Goal: Task Accomplishment & Management: Manage account settings

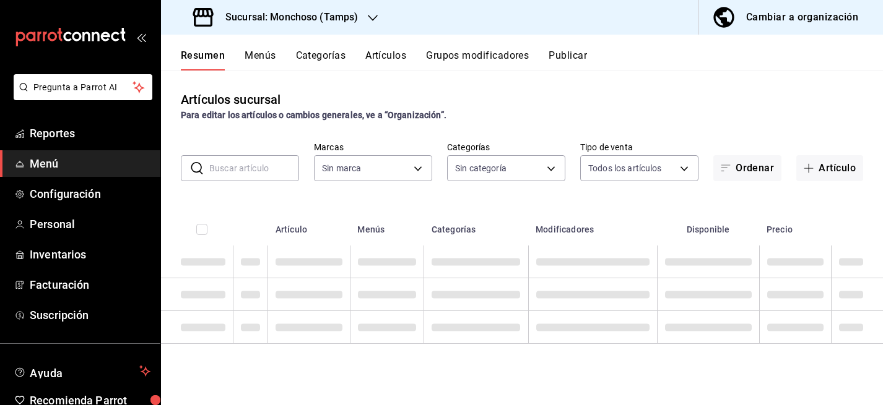
click at [243, 172] on input "text" at bounding box center [254, 168] width 90 height 25
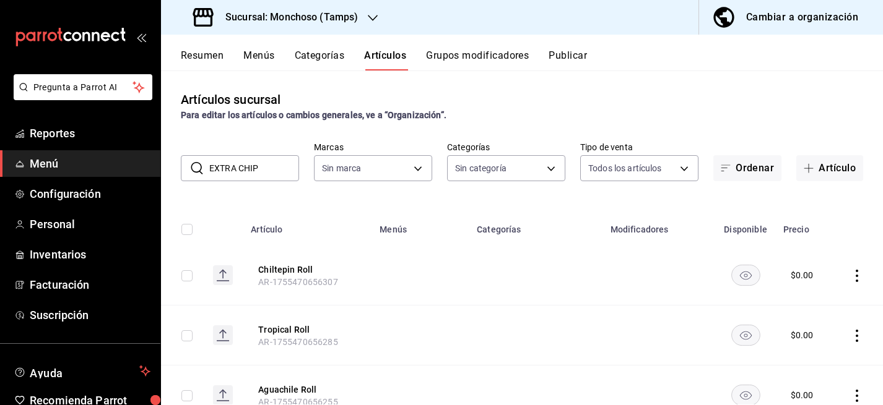
type input "EXTRA CHIPO"
type input "80bc2a6a-bf92-4b2b-849f-451a9c090a84,03901dae-5fa4-4a55-a8f2-6a65c2275d54,32f06…"
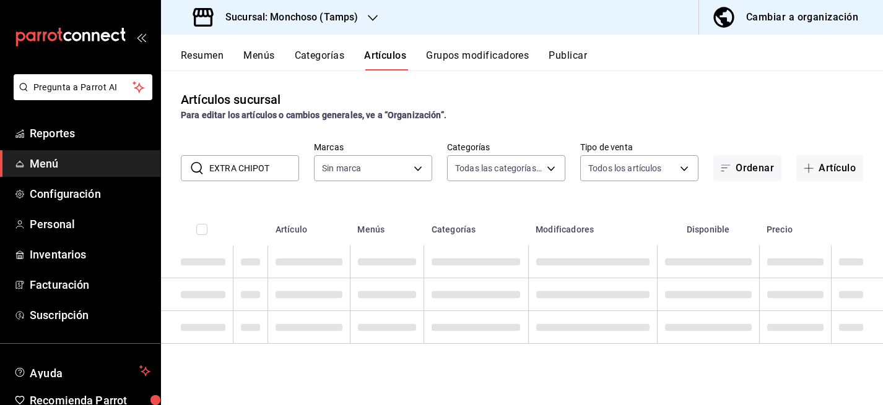
type input "EXTRA CHIPOTL"
type input "e6af8318-08a8-4bfc-9078-1fa05e4bc371"
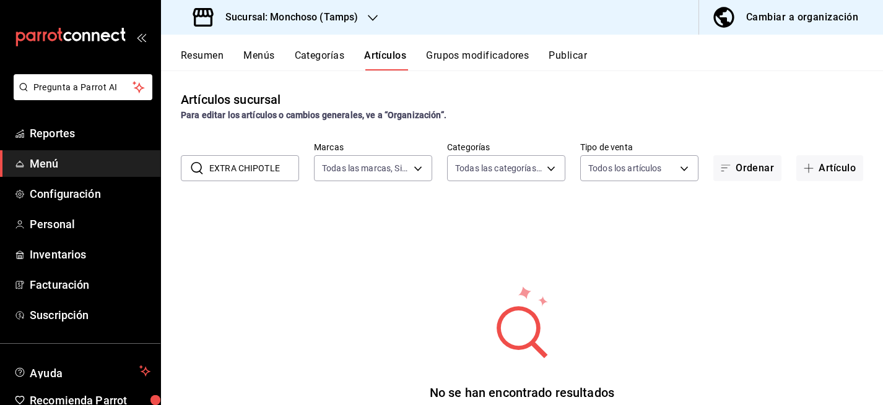
click at [267, 166] on input "EXTRA CHIPOTLE" at bounding box center [254, 168] width 90 height 25
type input "chipotle"
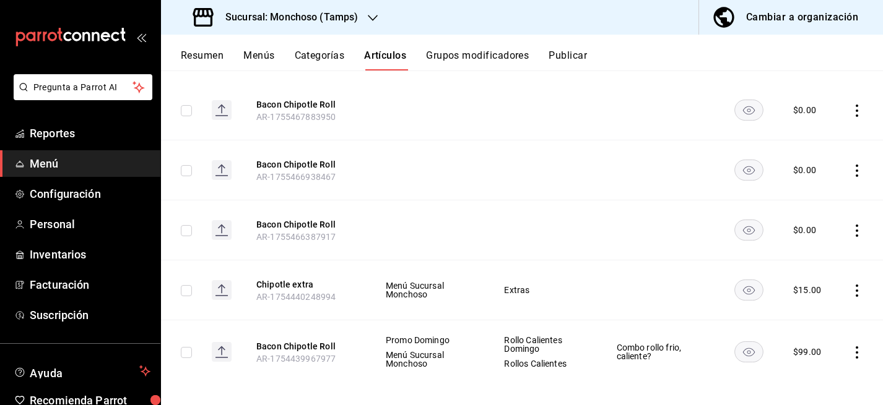
scroll to position [174, 0]
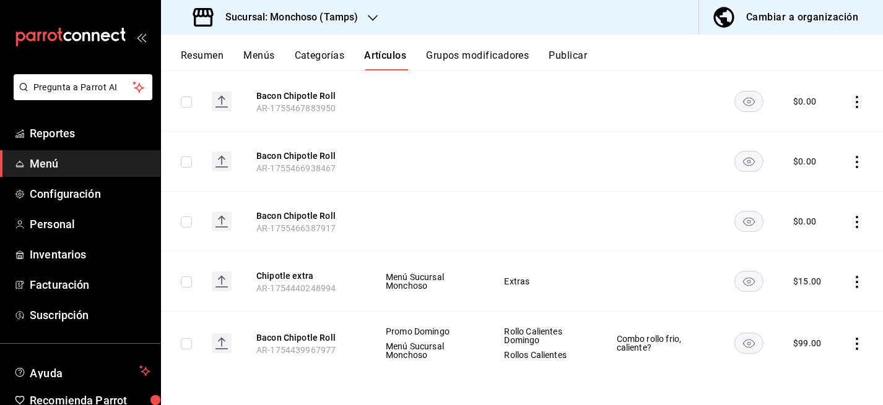
click at [857, 284] on icon "actions" at bounding box center [857, 282] width 12 height 12
click at [809, 313] on span "Editar" at bounding box center [820, 311] width 32 height 13
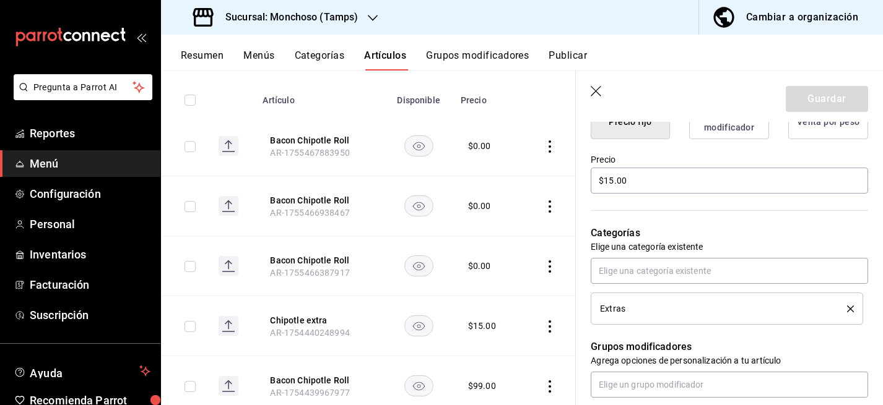
scroll to position [293, 0]
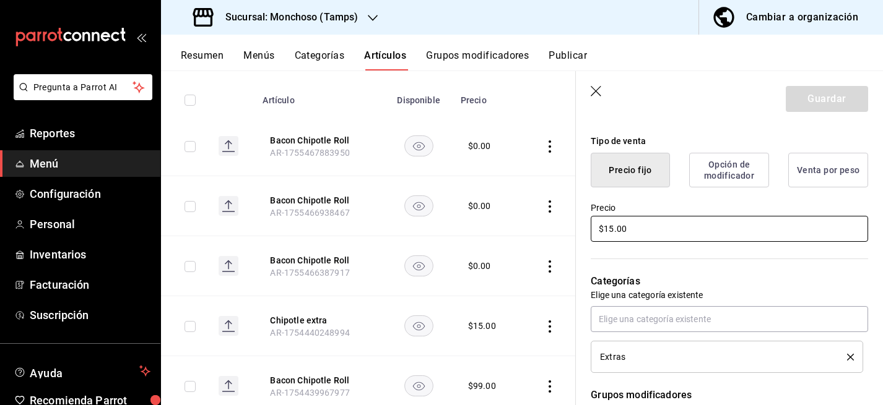
click at [613, 230] on input "$15.00" at bounding box center [729, 229] width 277 height 26
type input "$1.00"
type input "$20.00"
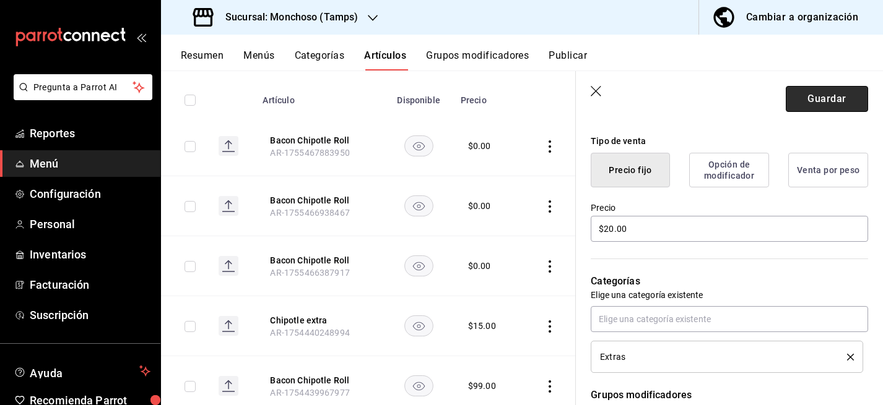
click at [823, 99] on button "Guardar" at bounding box center [827, 99] width 82 height 26
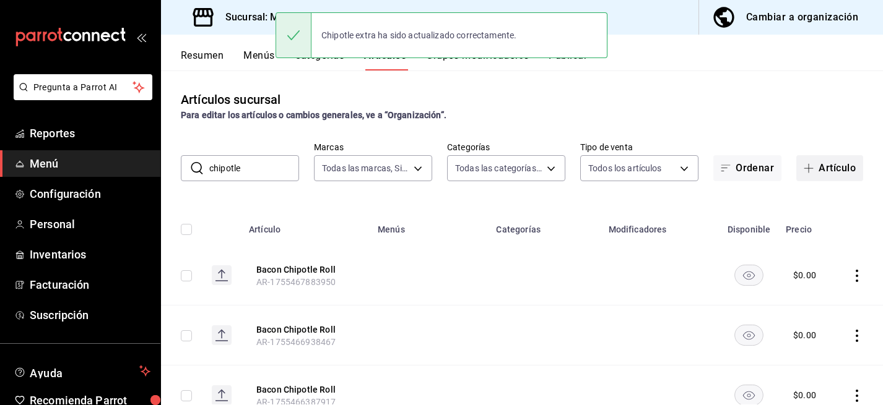
click at [827, 168] on button "Artículo" at bounding box center [829, 168] width 67 height 26
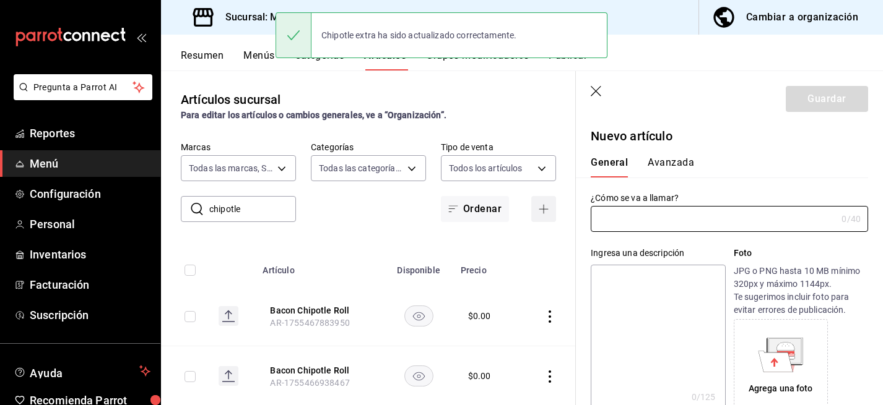
type input "AR-1755640348282"
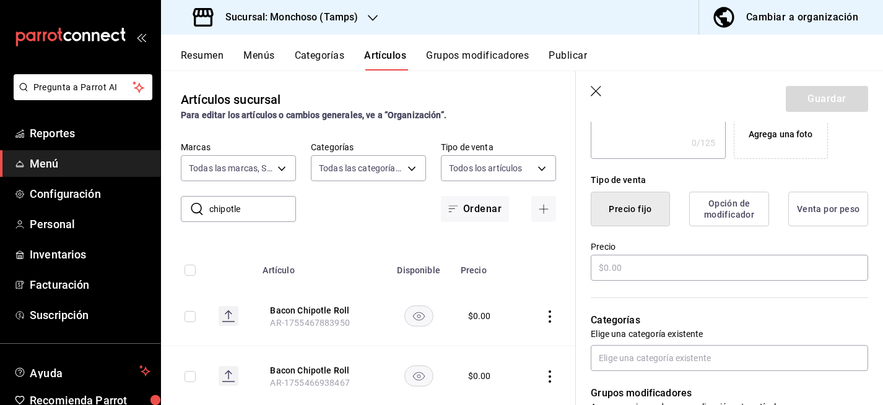
scroll to position [259, 0]
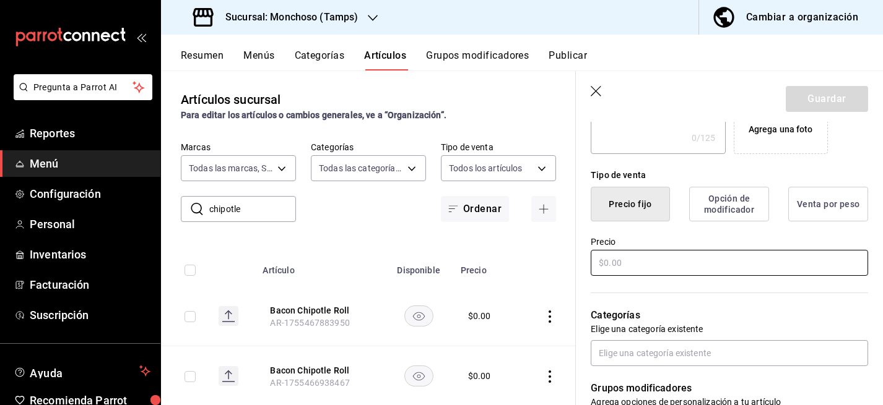
type input "Extra Soya"
click at [640, 265] on input "text" at bounding box center [729, 263] width 277 height 26
type input "$2.00"
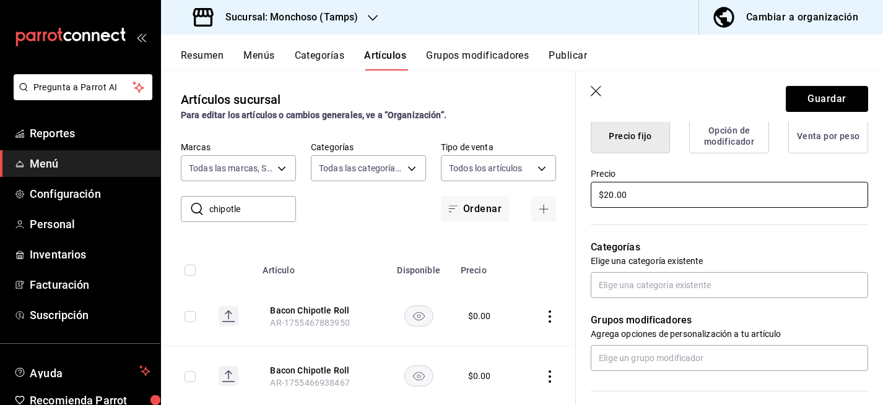
scroll to position [343, 0]
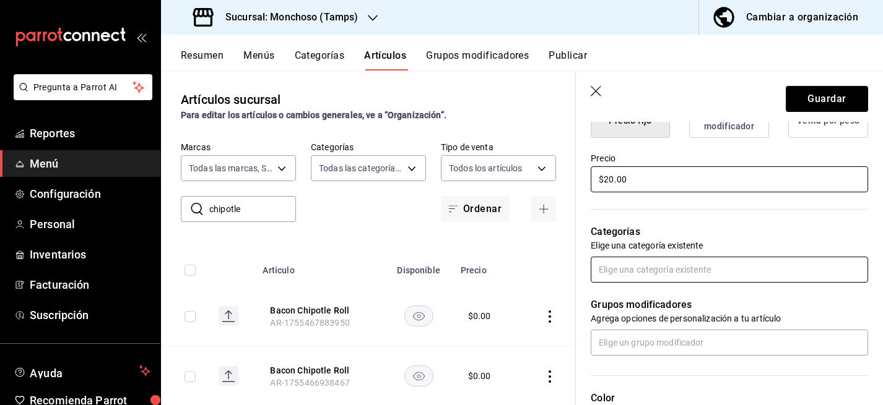
type input "$20.00"
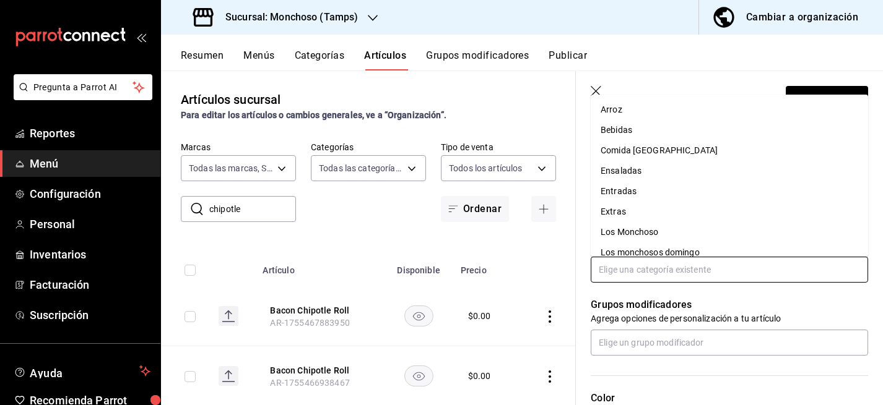
click at [649, 268] on input "text" at bounding box center [729, 270] width 277 height 26
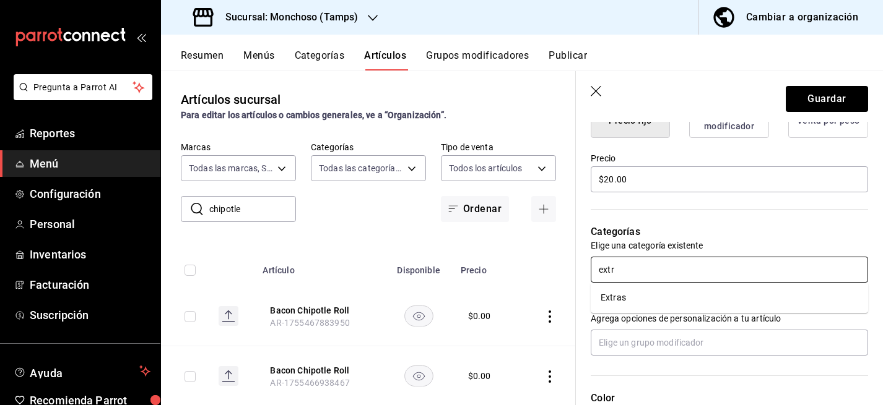
type input "extra"
click at [628, 299] on li "Extras" at bounding box center [729, 298] width 277 height 20
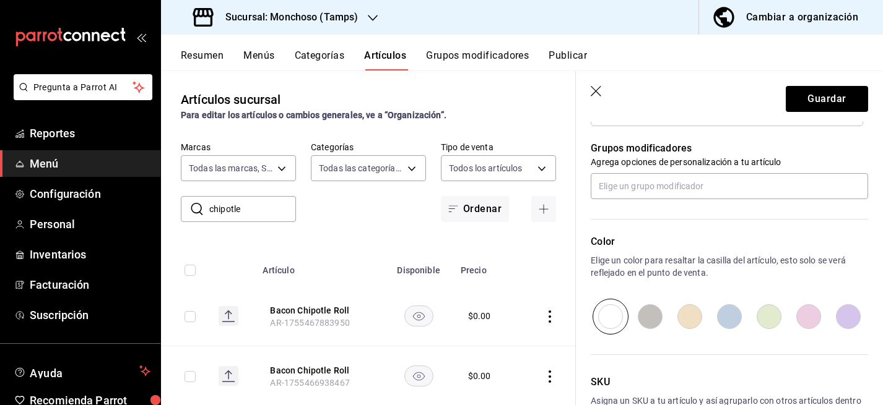
scroll to position [553, 0]
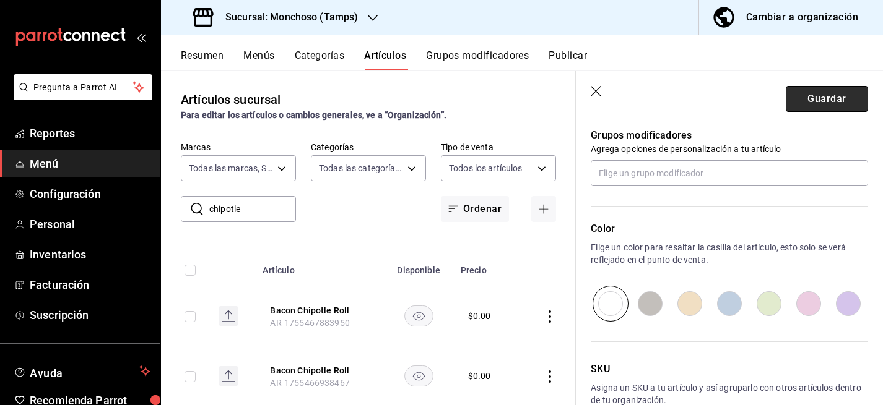
click at [834, 97] on button "Guardar" at bounding box center [827, 99] width 82 height 26
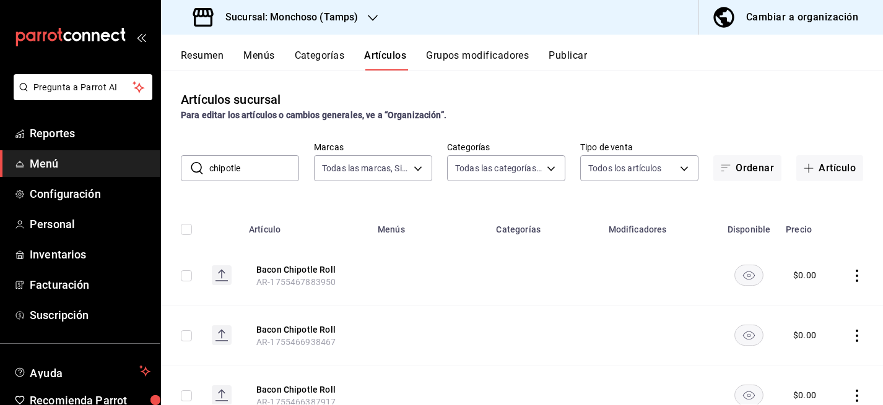
click at [392, 50] on button "Artículos" at bounding box center [385, 60] width 42 height 21
click at [825, 163] on button "Artículo" at bounding box center [829, 168] width 67 height 26
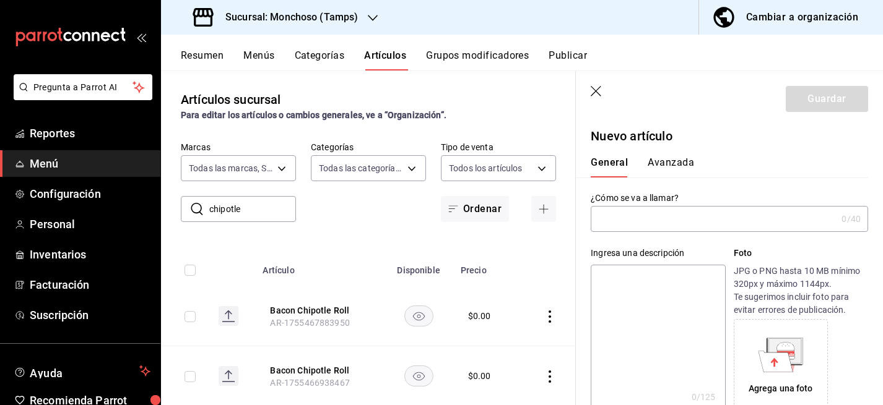
click at [605, 92] on header "Guardar" at bounding box center [729, 96] width 307 height 51
click at [593, 93] on icon "button" at bounding box center [596, 91] width 11 height 11
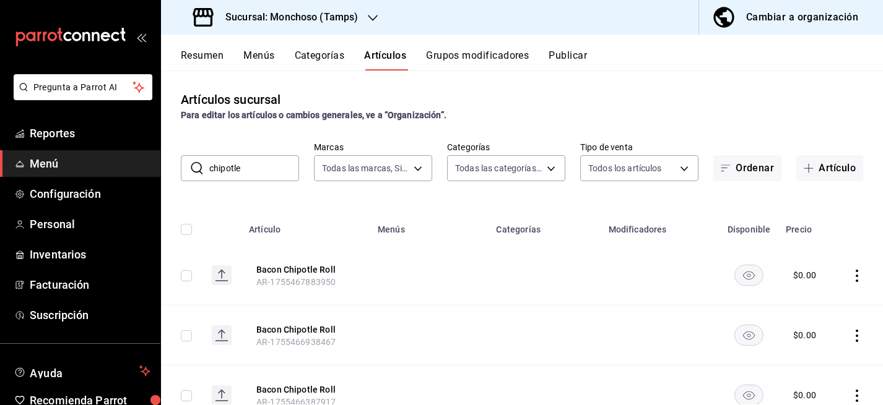
click at [232, 164] on input "chipotle" at bounding box center [254, 168] width 90 height 25
click at [255, 167] on input "chipotle" at bounding box center [254, 168] width 90 height 25
type input "BACON"
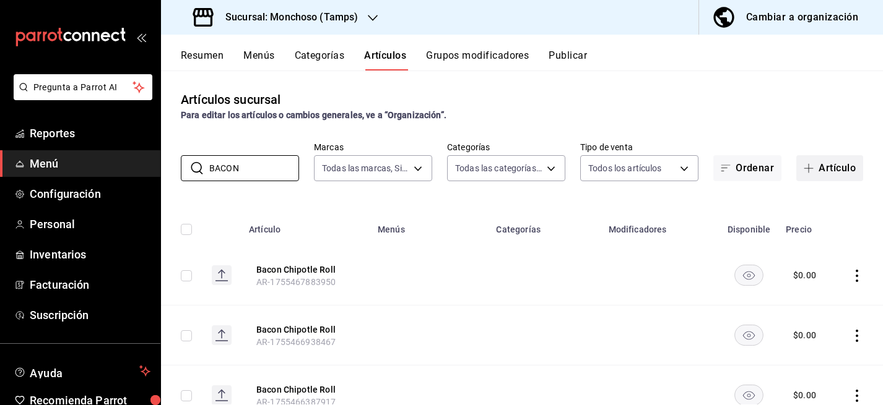
click at [853, 165] on button "Artículo" at bounding box center [829, 168] width 67 height 26
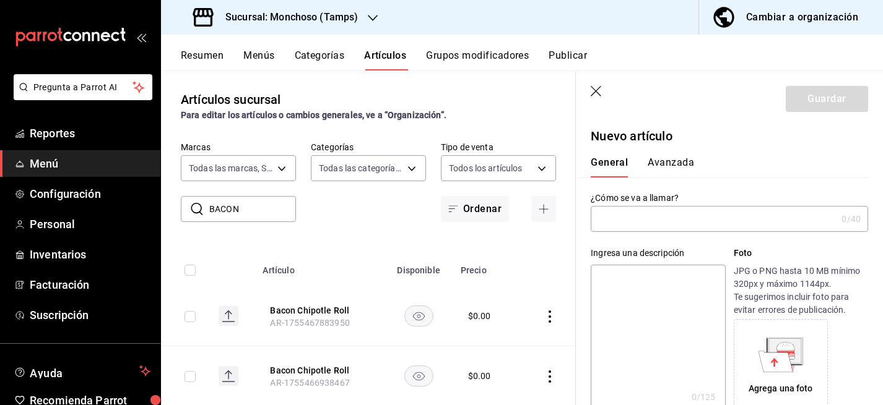
type input "AR-1755641892500"
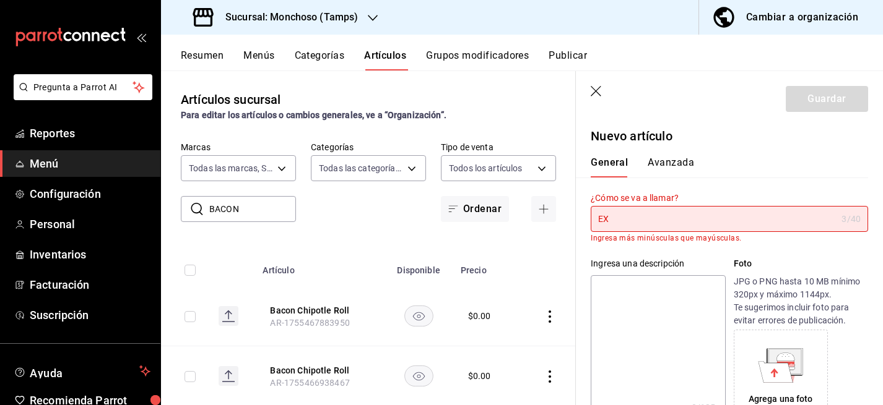
type input "E"
type input "x"
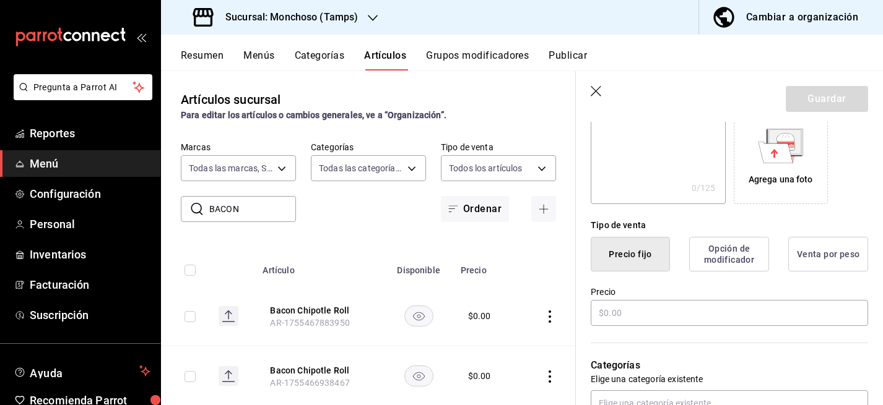
scroll to position [228, 0]
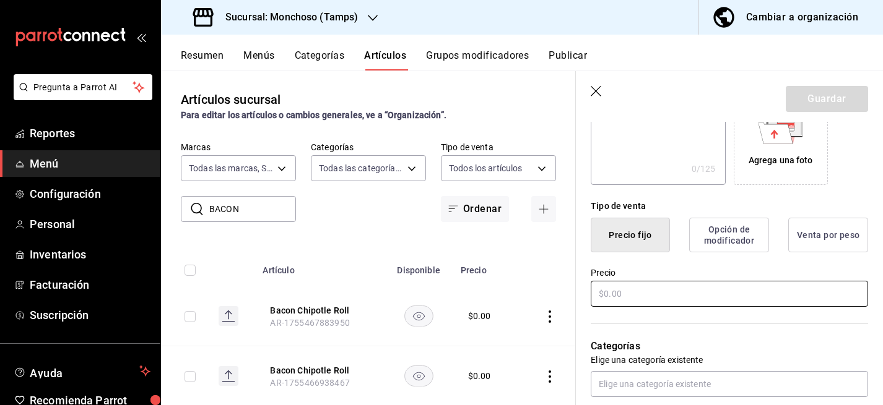
type input "Extra Bacon"
click at [618, 301] on input "text" at bounding box center [729, 294] width 277 height 26
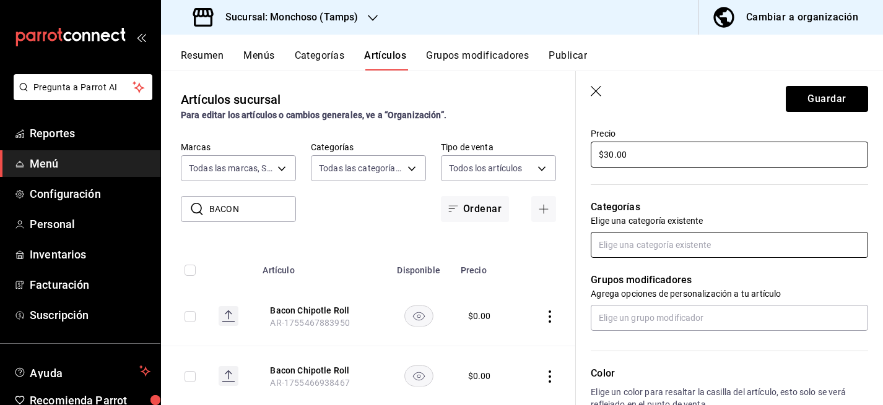
type input "$30.00"
click at [636, 240] on input "text" at bounding box center [729, 245] width 277 height 26
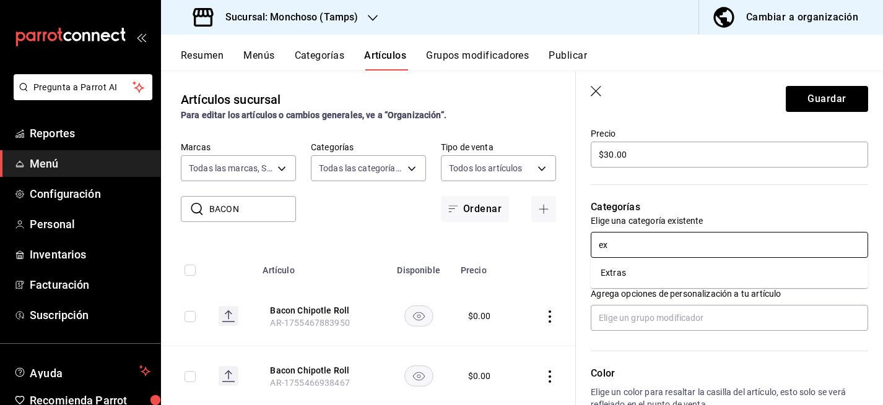
type input "ext"
click at [619, 274] on li "Extras" at bounding box center [729, 273] width 277 height 20
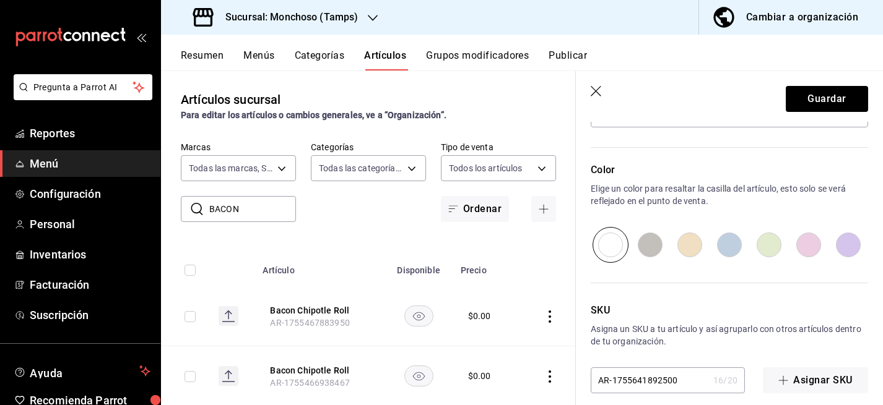
scroll to position [625, 0]
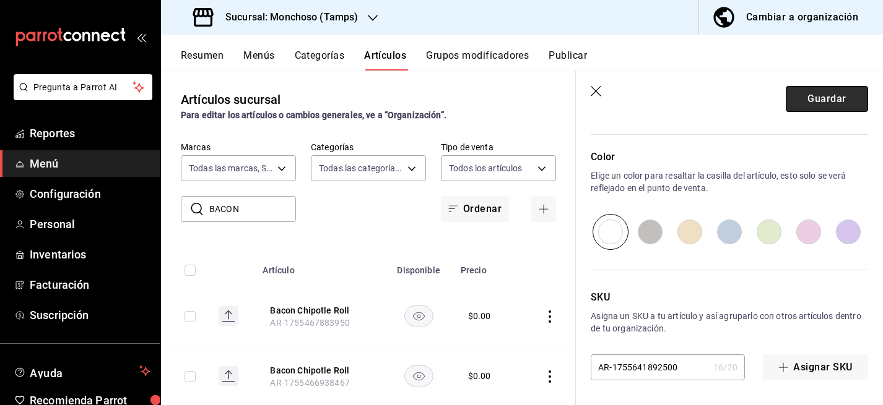
click at [814, 97] on button "Guardar" at bounding box center [827, 99] width 82 height 26
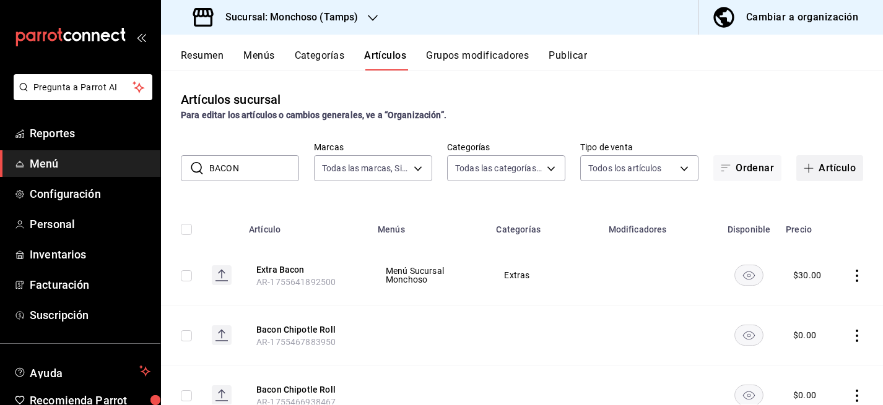
click at [818, 163] on button "Artículo" at bounding box center [829, 168] width 67 height 26
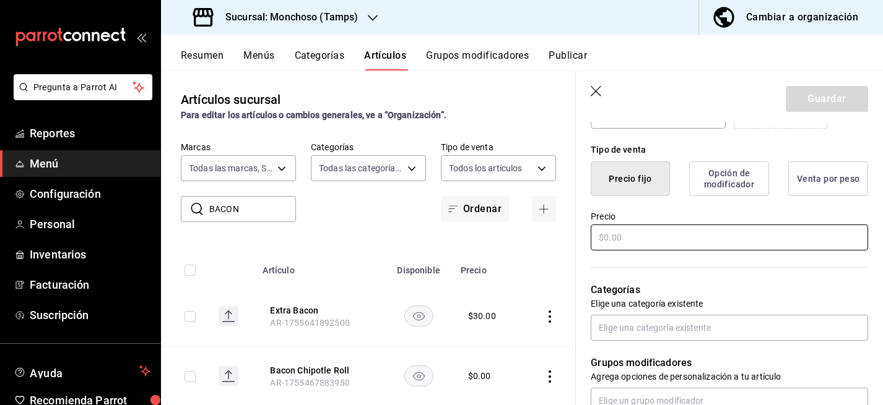
scroll to position [285, 0]
type input "Extra Monchoso"
click at [647, 229] on input "text" at bounding box center [729, 237] width 277 height 26
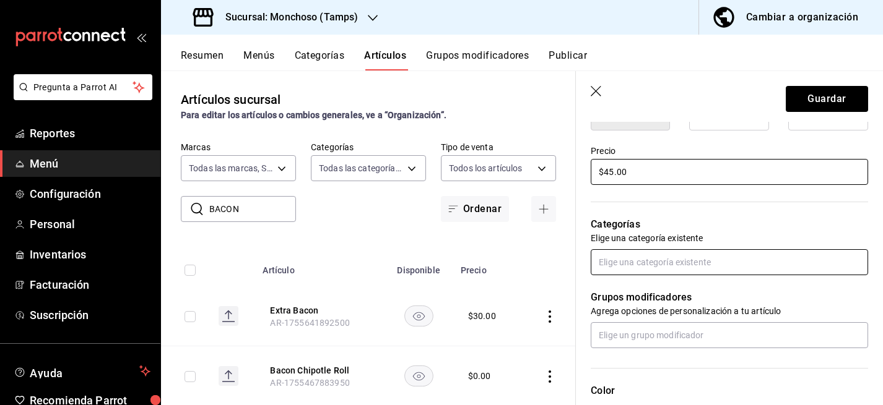
type input "$45.00"
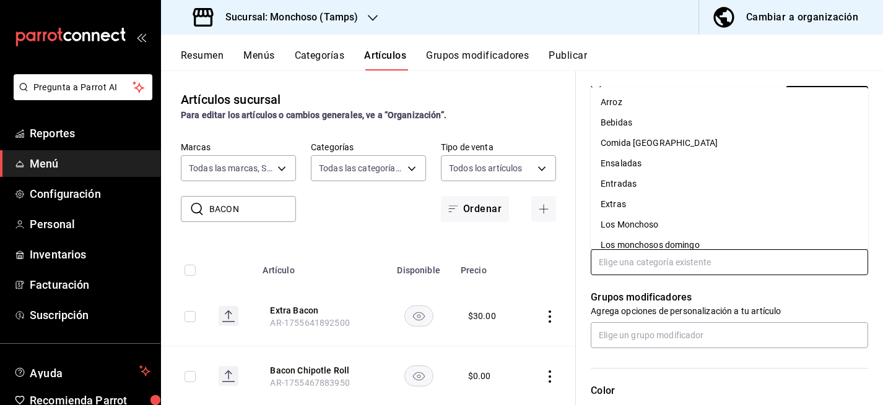
click at [622, 255] on input "text" at bounding box center [729, 262] width 277 height 26
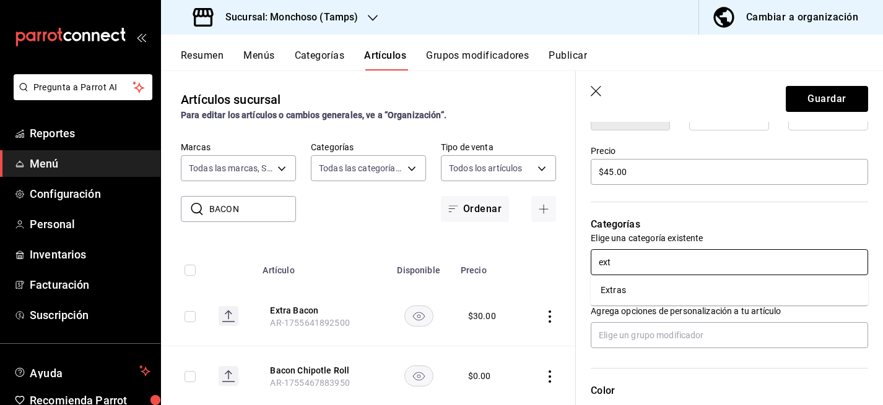
type input "extr"
click at [619, 288] on li "Extras" at bounding box center [729, 290] width 277 height 20
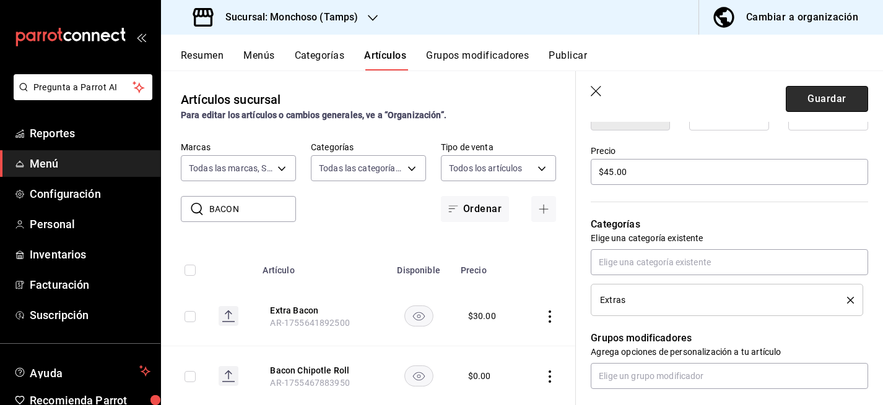
click at [833, 91] on button "Guardar" at bounding box center [827, 99] width 82 height 26
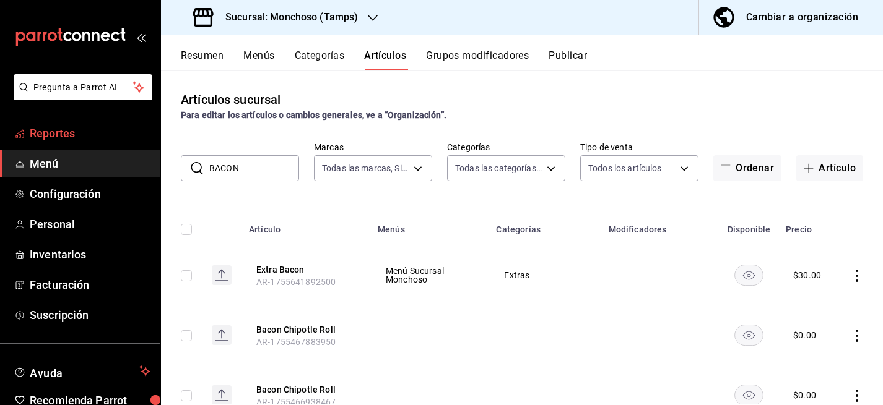
click at [63, 134] on span "Reportes" at bounding box center [90, 133] width 121 height 17
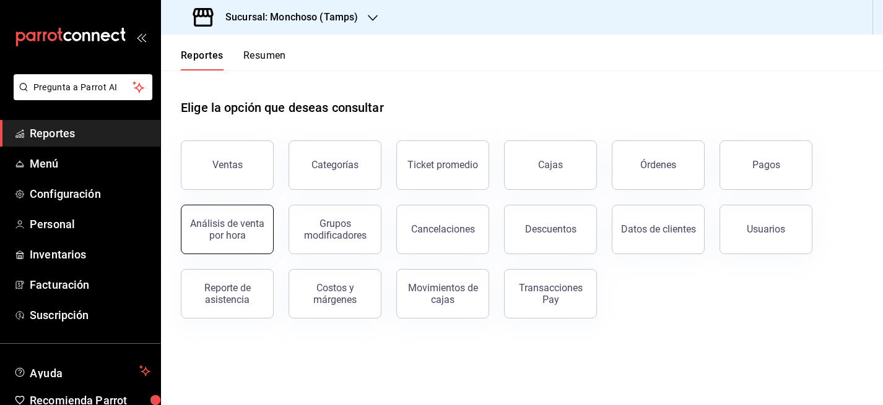
click at [253, 238] on div "Análisis de venta por hora" at bounding box center [227, 230] width 77 height 24
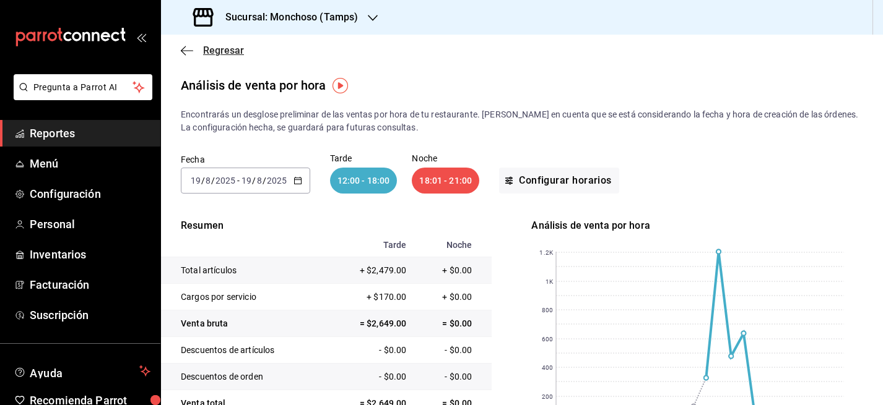
click at [222, 46] on span "Regresar" at bounding box center [223, 51] width 41 height 12
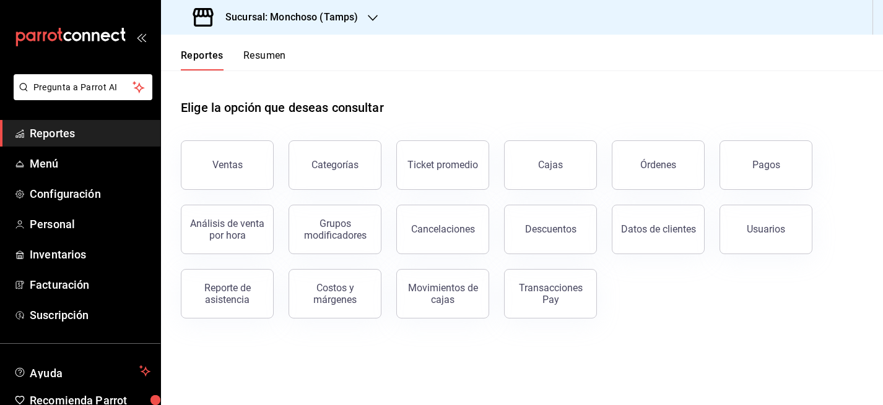
click at [60, 134] on span "Reportes" at bounding box center [90, 133] width 121 height 17
click at [61, 164] on span "Menú" at bounding box center [90, 163] width 121 height 17
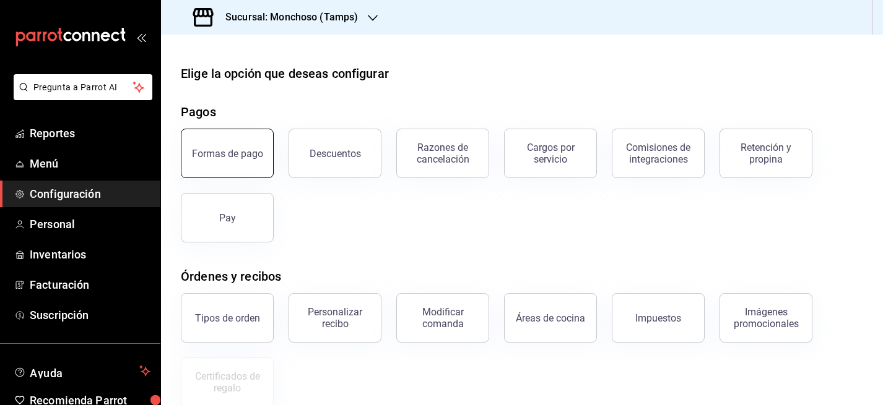
click at [261, 159] on button "Formas de pago" at bounding box center [227, 154] width 93 height 50
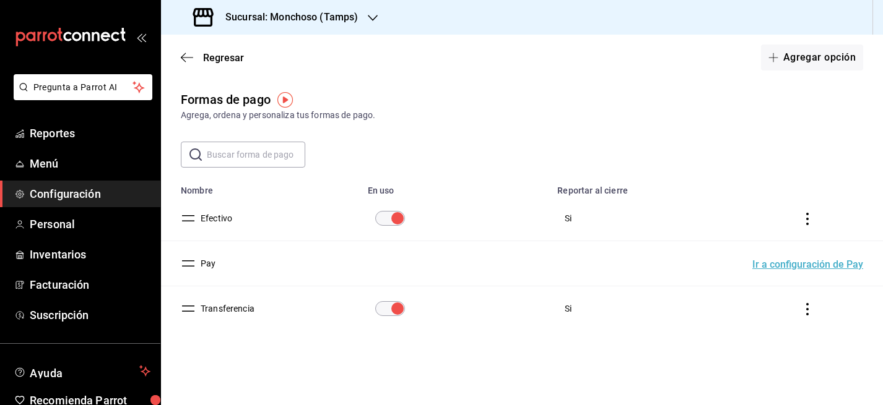
click at [808, 310] on icon "actions" at bounding box center [807, 309] width 2 height 12
click at [394, 307] on div at bounding box center [441, 202] width 883 height 405
click at [386, 308] on input "paymentsTable" at bounding box center [397, 308] width 45 height 15
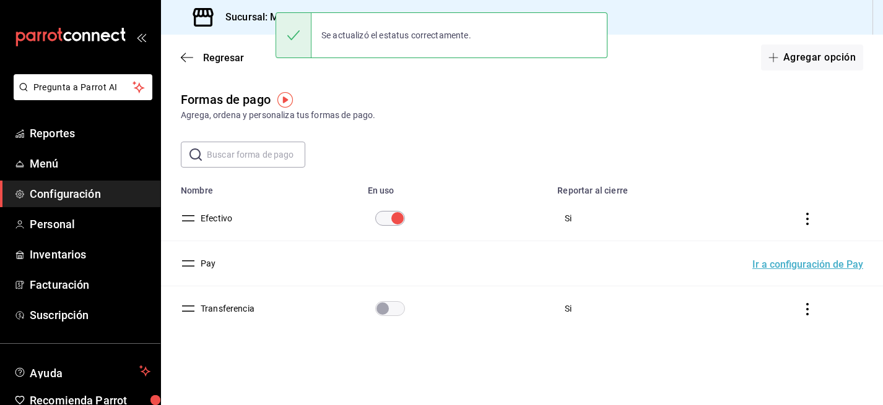
click at [396, 308] on input "paymentsTable" at bounding box center [382, 308] width 45 height 15
click at [805, 309] on icon "actions" at bounding box center [807, 309] width 12 height 12
click at [859, 322] on div at bounding box center [441, 202] width 883 height 405
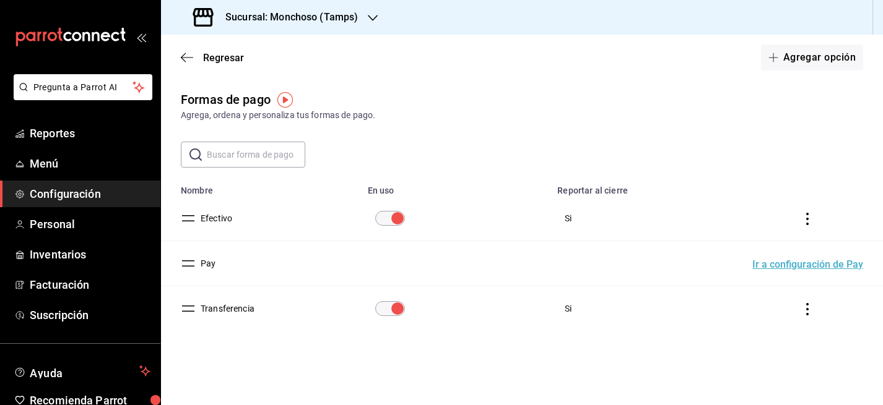
click at [812, 312] on icon "actions" at bounding box center [807, 309] width 12 height 12
click at [599, 313] on div at bounding box center [441, 202] width 883 height 405
click at [571, 310] on span "Si" at bounding box center [568, 309] width 7 height 10
click at [56, 130] on span "Reportes" at bounding box center [90, 133] width 121 height 17
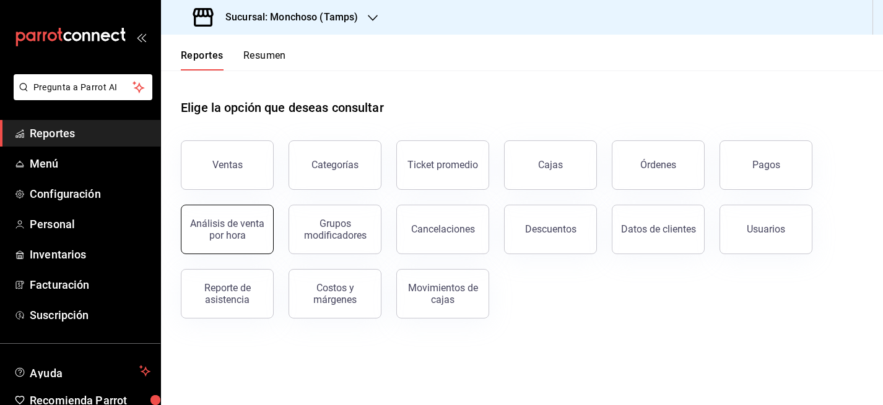
click at [206, 240] on div "Análisis de venta por hora" at bounding box center [227, 230] width 77 height 24
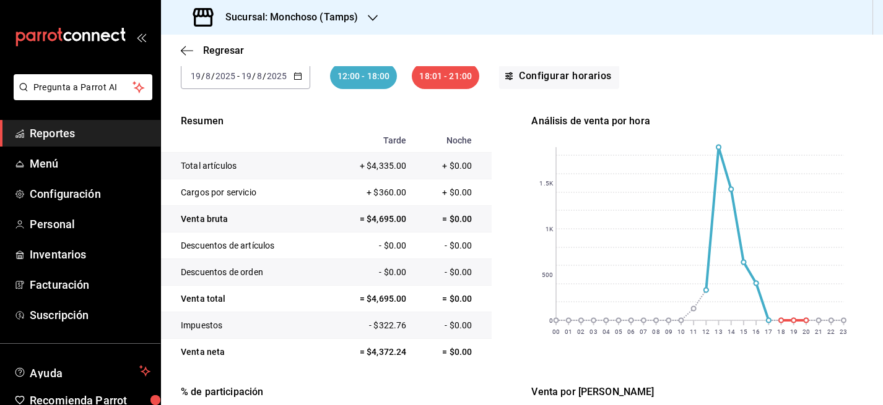
scroll to position [111, 0]
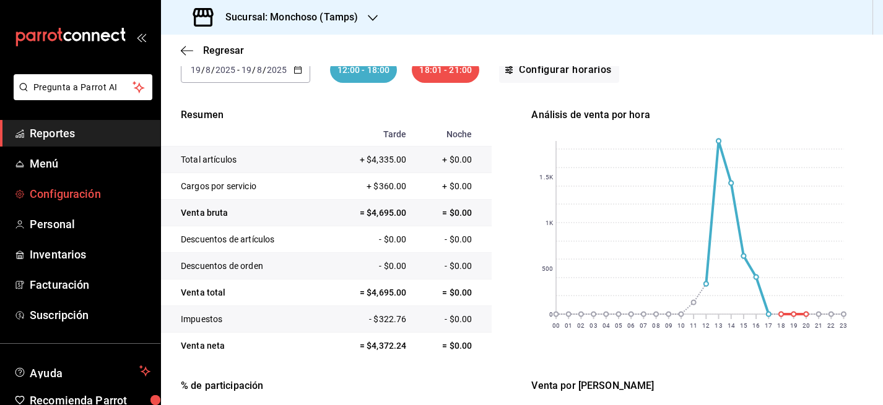
click at [64, 194] on span "Configuración" at bounding box center [90, 194] width 121 height 17
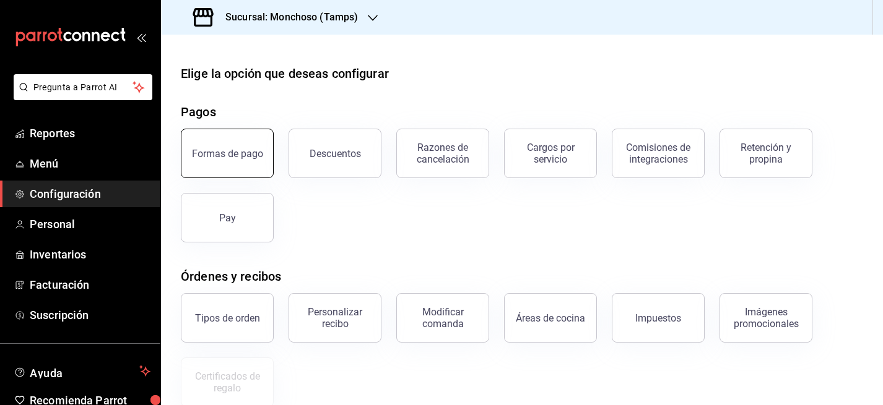
click at [226, 160] on button "Formas de pago" at bounding box center [227, 154] width 93 height 50
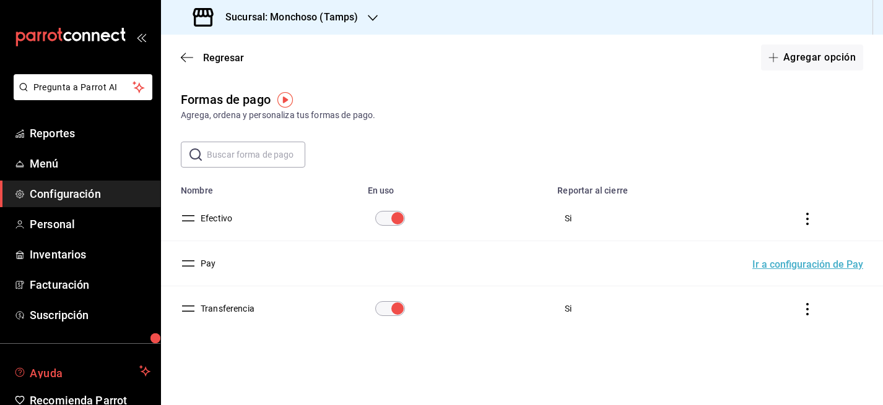
scroll to position [62, 0]
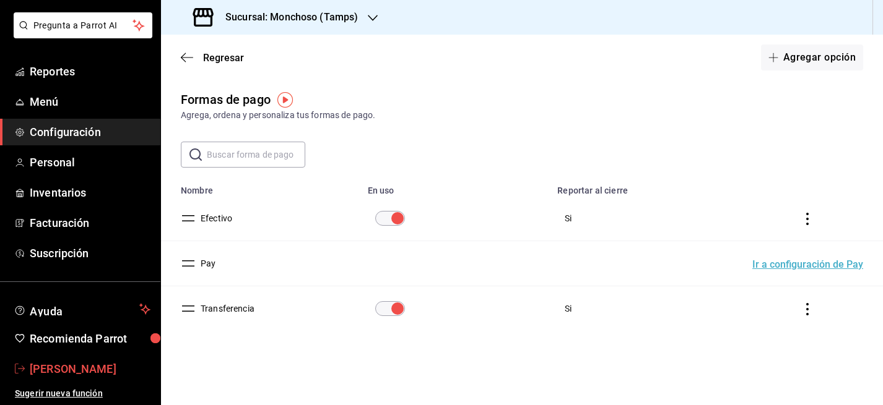
click at [43, 367] on span "[PERSON_NAME]" at bounding box center [90, 369] width 121 height 17
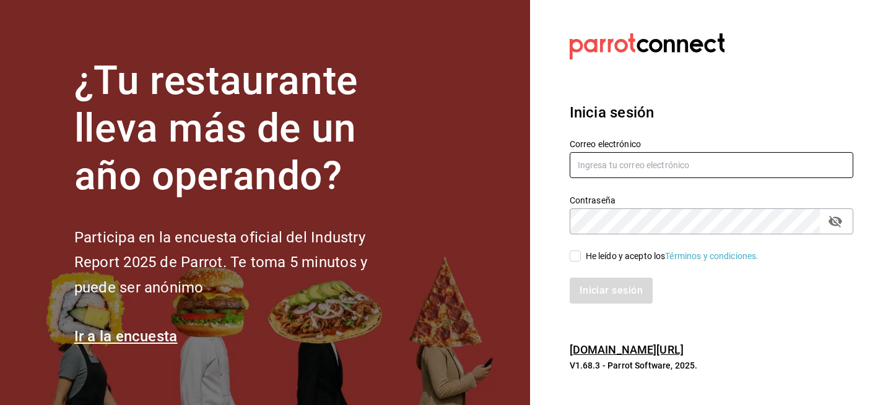
type input "[EMAIL_ADDRESS][DOMAIN_NAME]"
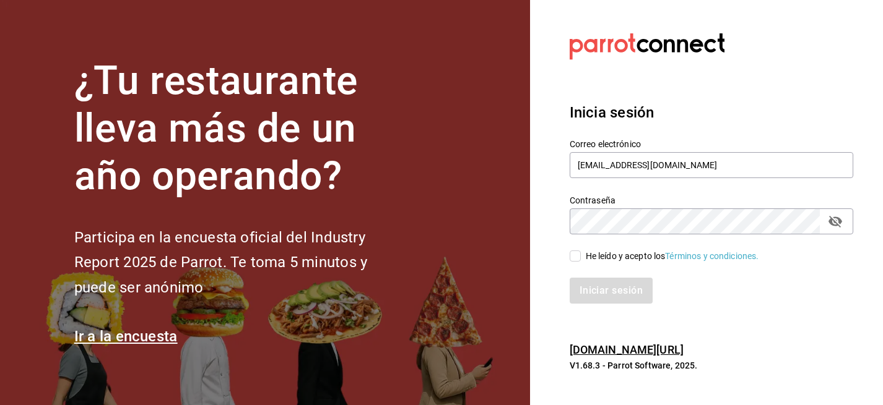
click at [838, 214] on icon "passwordField" at bounding box center [835, 221] width 15 height 15
click at [571, 263] on div "Iniciar sesión" at bounding box center [704, 283] width 298 height 41
click at [575, 256] on input "He leído y acepto los Términos y condiciones." at bounding box center [575, 256] width 11 height 11
checkbox input "true"
click at [610, 294] on button "Iniciar sesión" at bounding box center [612, 291] width 84 height 26
